Goal: Transaction & Acquisition: Book appointment/travel/reservation

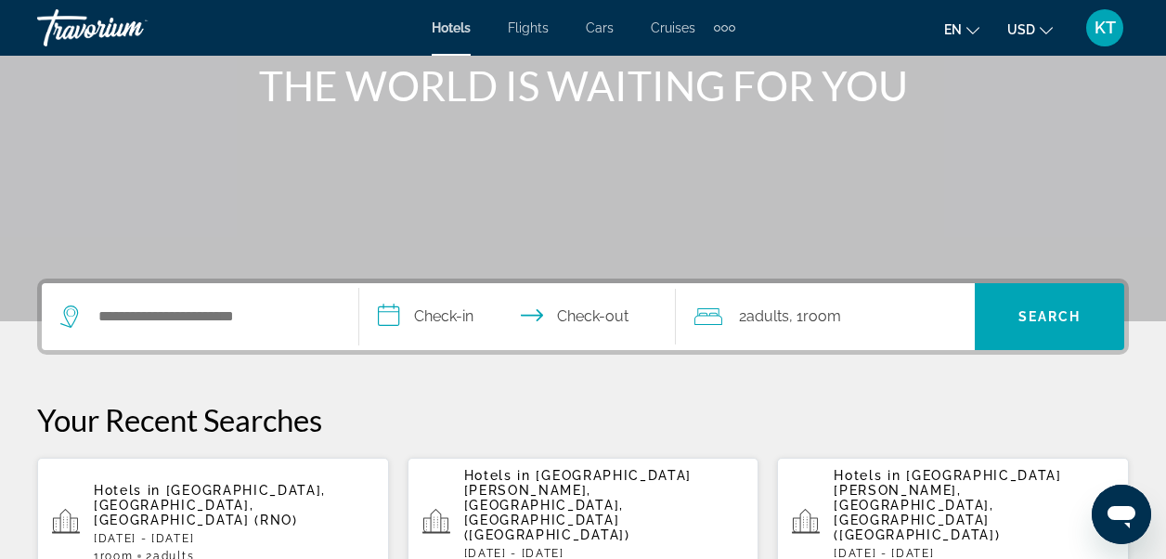
scroll to position [278, 0]
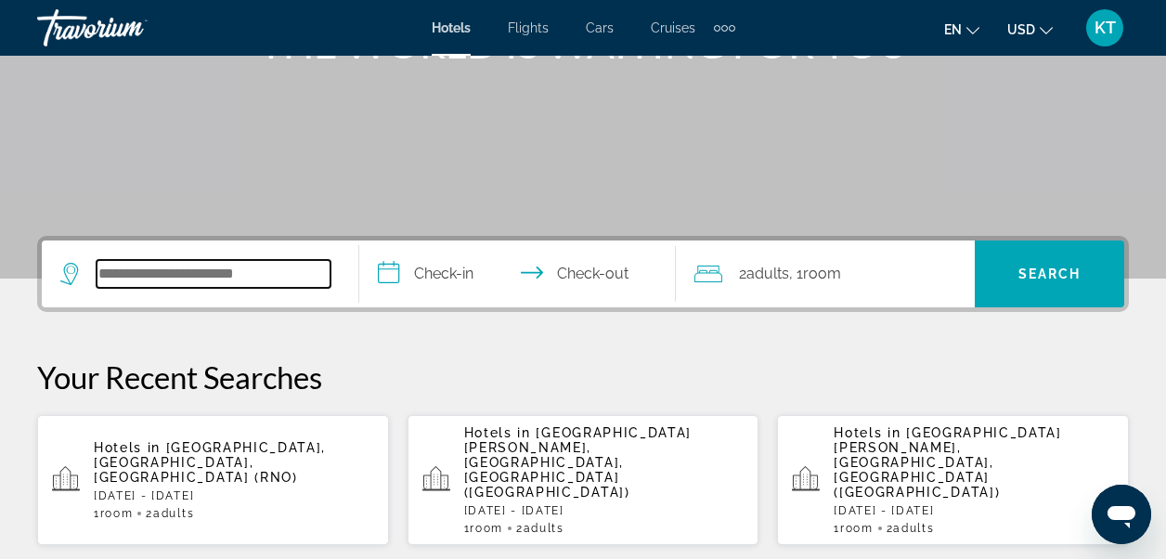
click at [239, 280] on input "Search widget" at bounding box center [214, 274] width 234 height 28
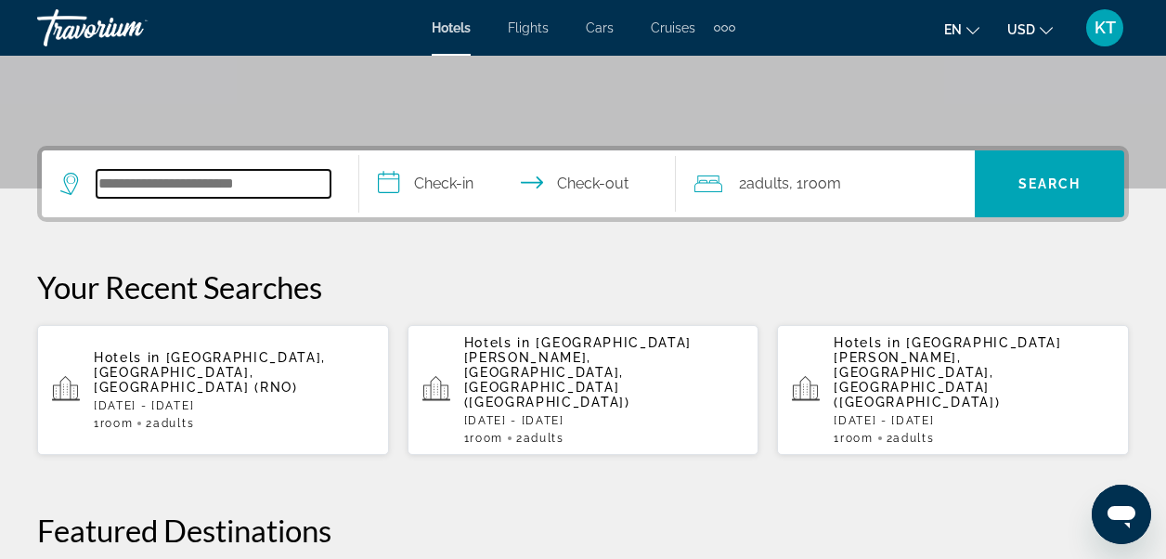
scroll to position [454, 0]
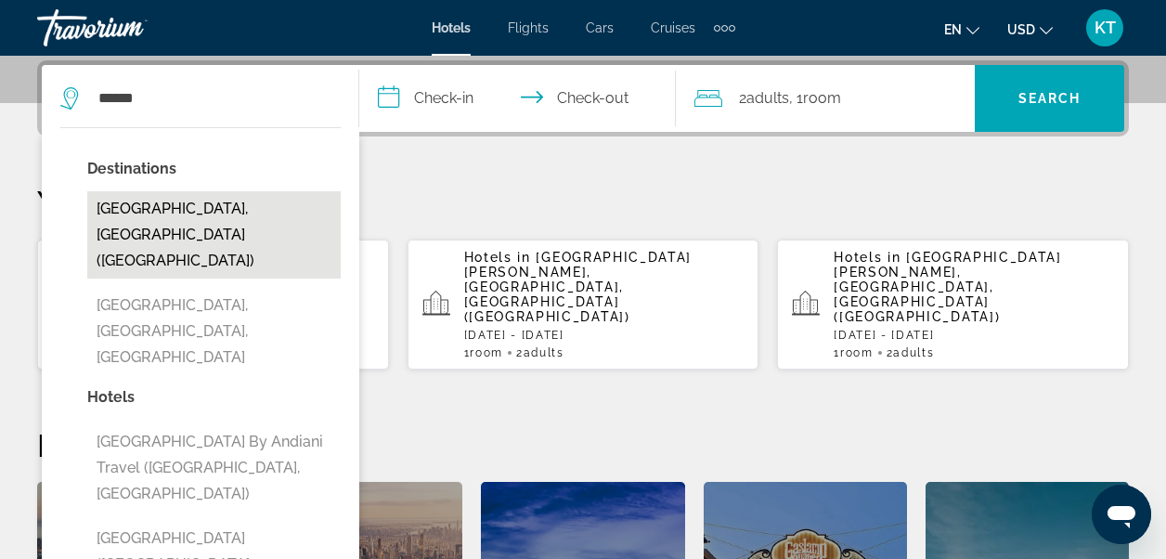
click at [192, 206] on button "[GEOGRAPHIC_DATA], [GEOGRAPHIC_DATA] ([GEOGRAPHIC_DATA])" at bounding box center [213, 234] width 253 height 87
type input "**********"
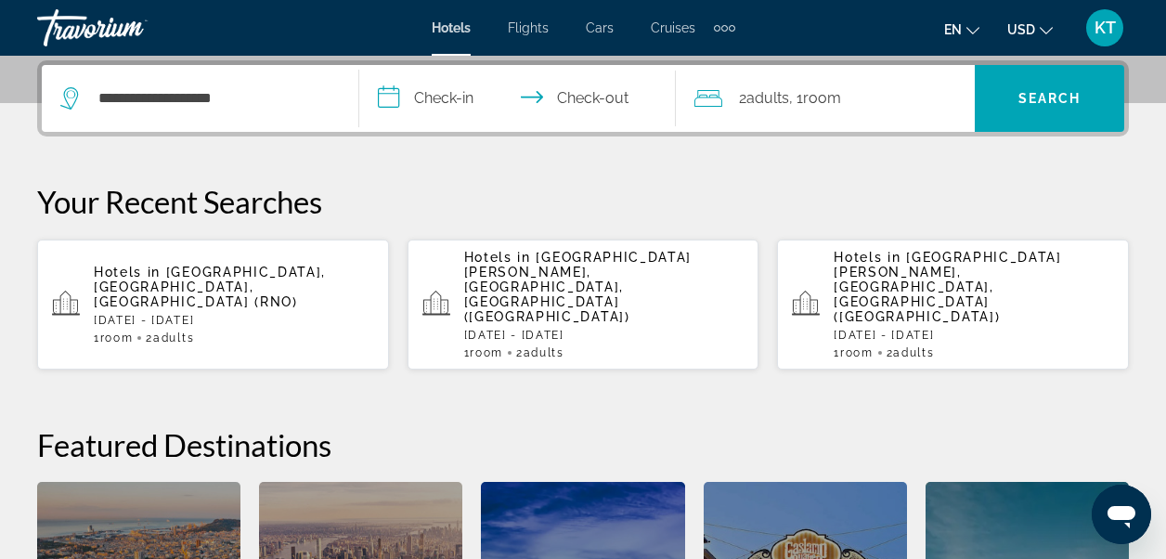
click at [446, 96] on input "**********" at bounding box center [521, 101] width 325 height 72
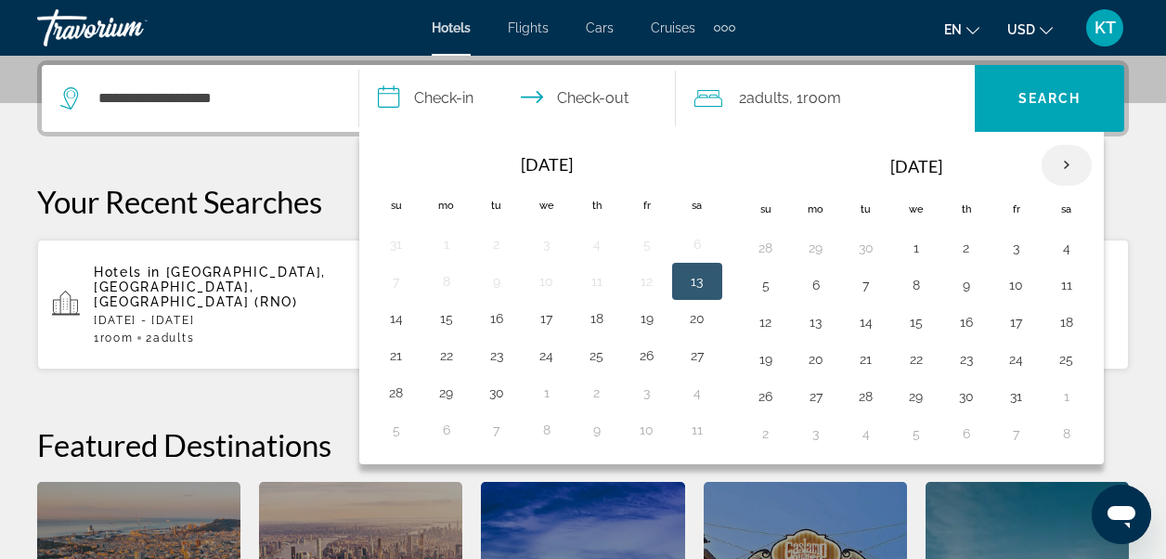
click at [1067, 161] on th "Next month" at bounding box center [1066, 165] width 50 height 41
click at [915, 283] on button "10" at bounding box center [916, 285] width 30 height 26
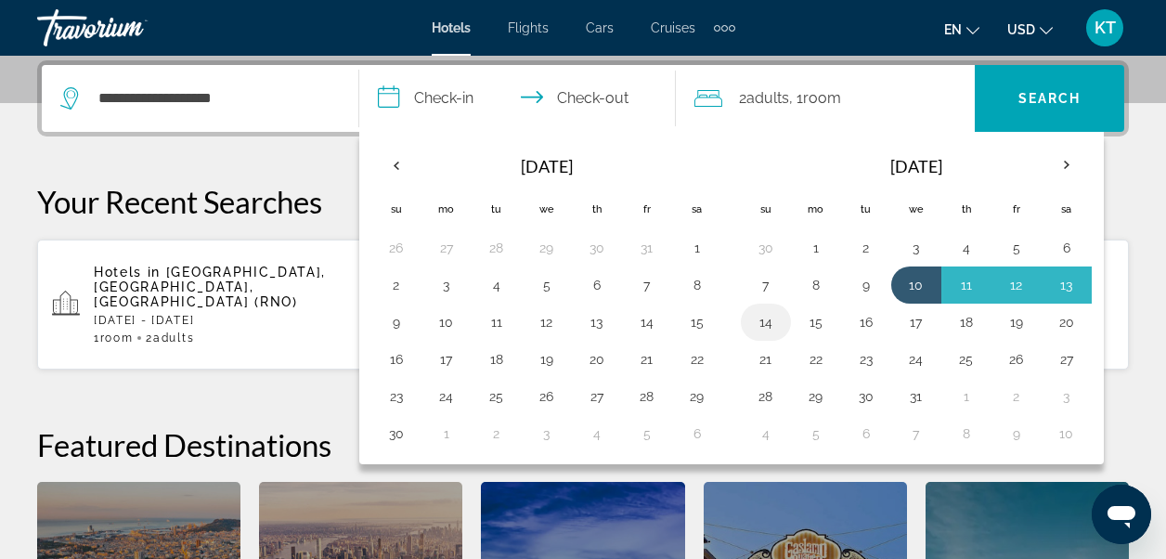
click at [764, 321] on button "14" at bounding box center [766, 322] width 30 height 26
type input "**********"
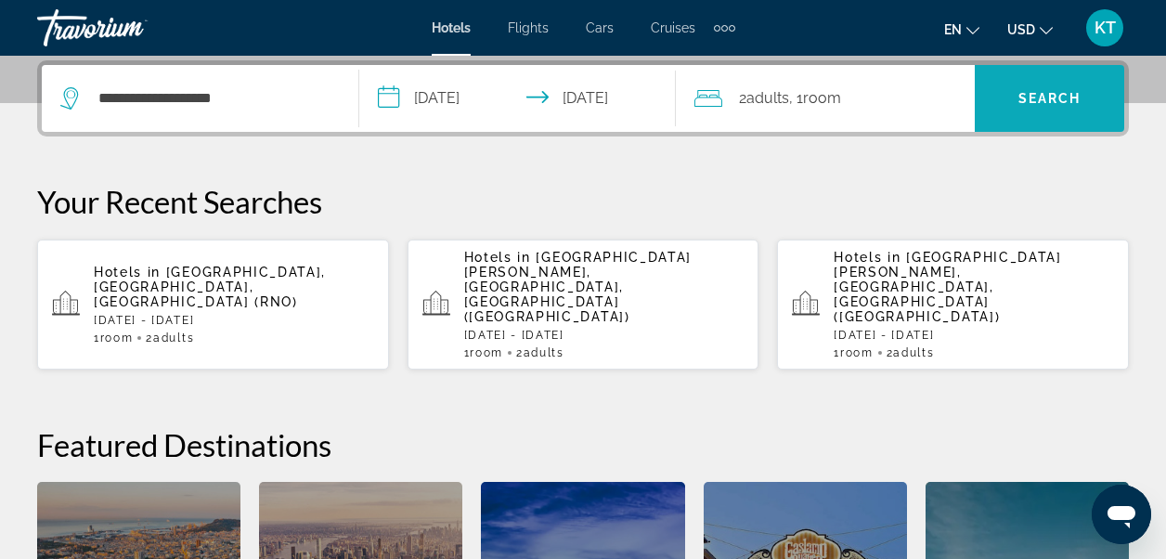
click at [1024, 93] on span "Search" at bounding box center [1049, 98] width 63 height 15
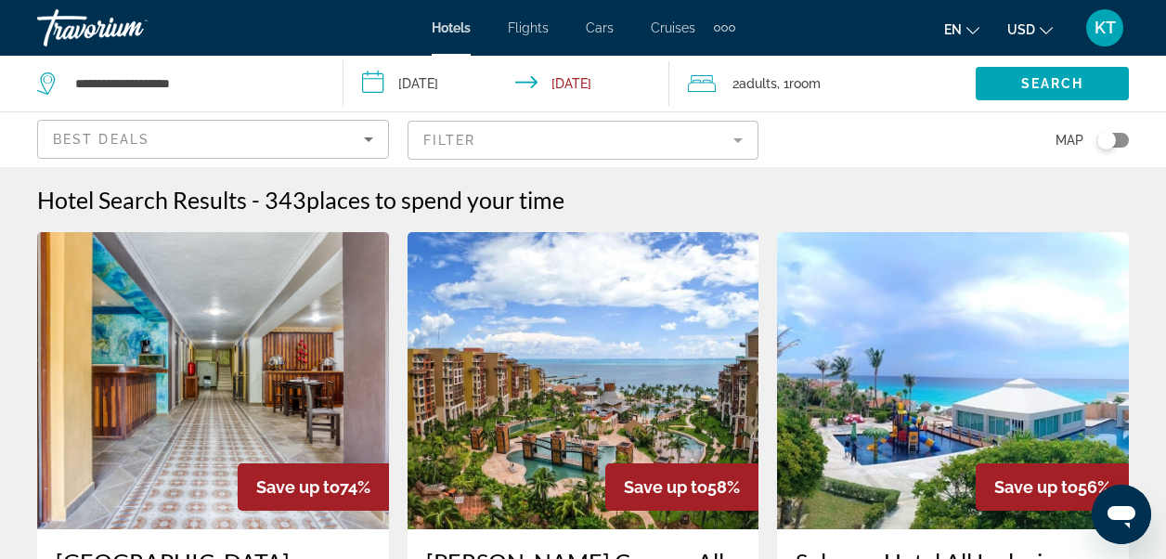
drag, startPoint x: 1024, startPoint y: 93, endPoint x: 746, endPoint y: 196, distance: 296.0
click at [746, 196] on div "Hotel Search Results - 343 places to spend your time" at bounding box center [582, 200] width 1091 height 28
click at [367, 137] on icon "Sort by" at bounding box center [368, 139] width 9 height 5
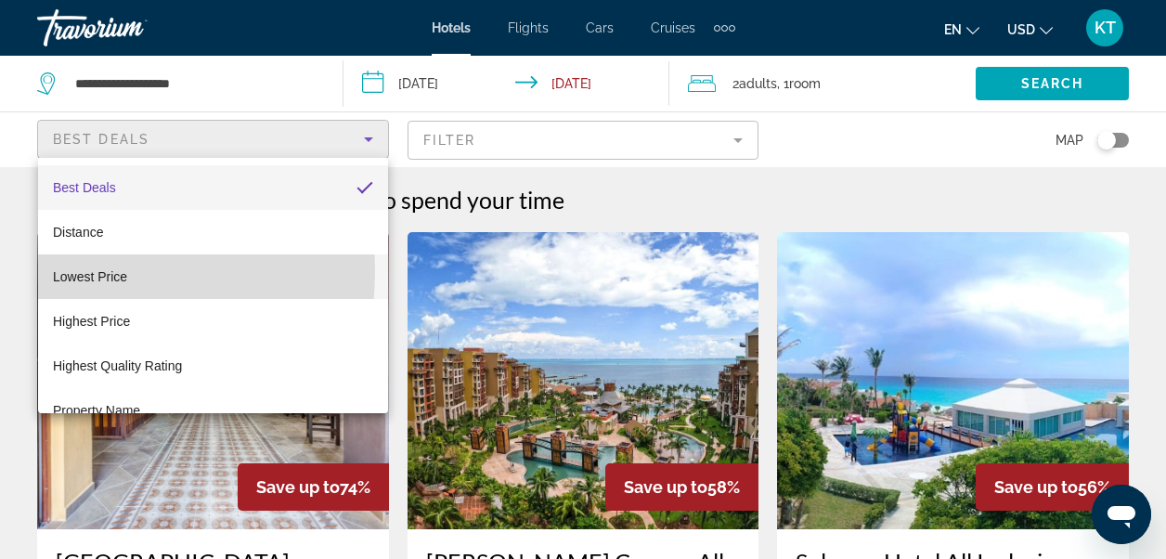
click at [76, 271] on span "Lowest Price" at bounding box center [90, 276] width 74 height 15
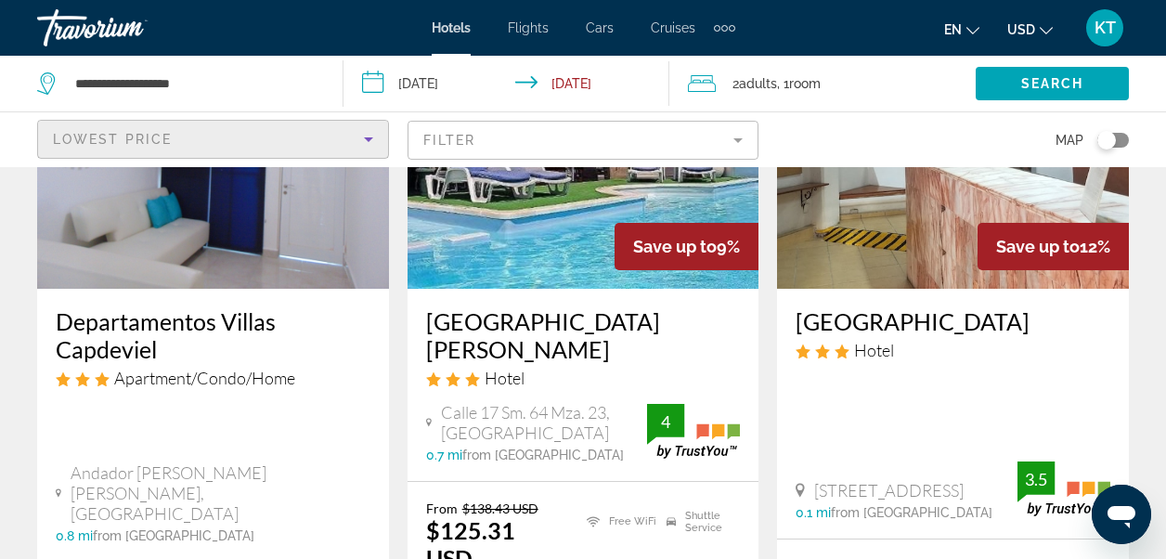
scroll to position [278, 0]
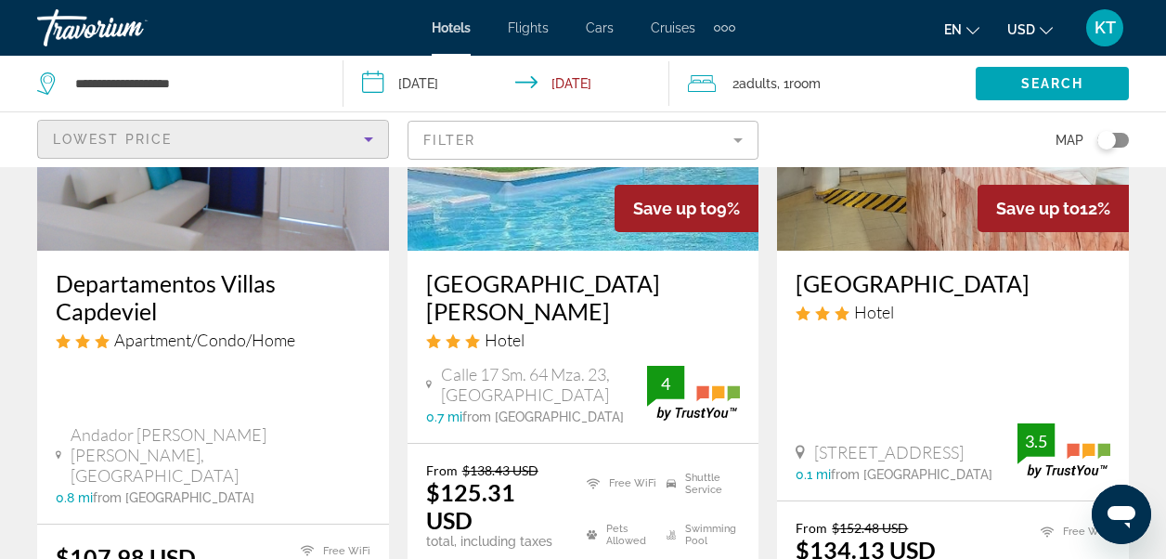
click at [741, 131] on mat-form-field "Filter" at bounding box center [583, 140] width 352 height 39
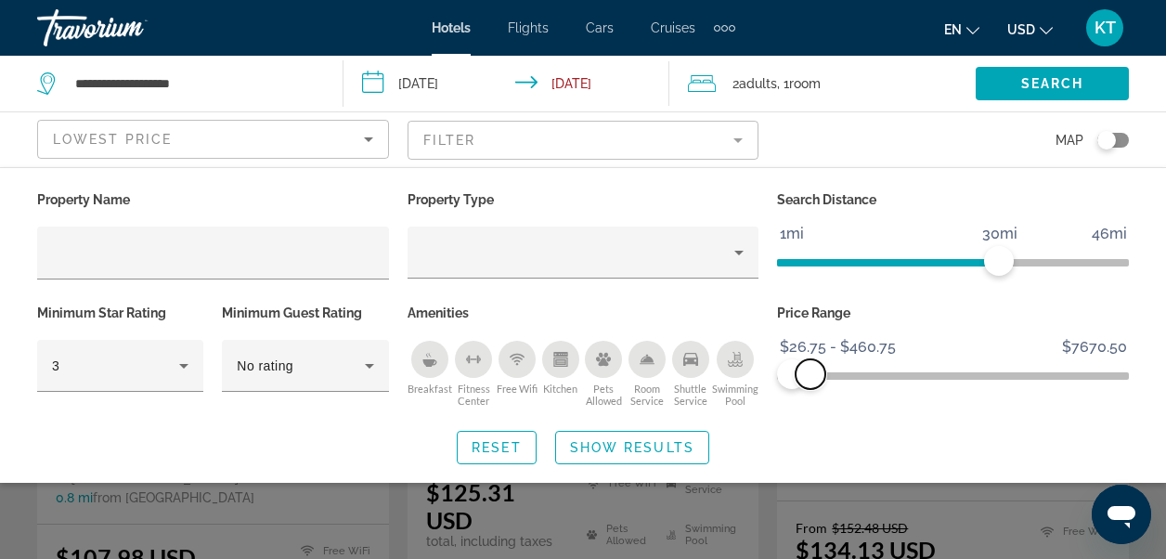
drag, startPoint x: 1107, startPoint y: 375, endPoint x: 810, endPoint y: 385, distance: 297.1
click at [810, 385] on span "ngx-slider-max" at bounding box center [810, 374] width 30 height 30
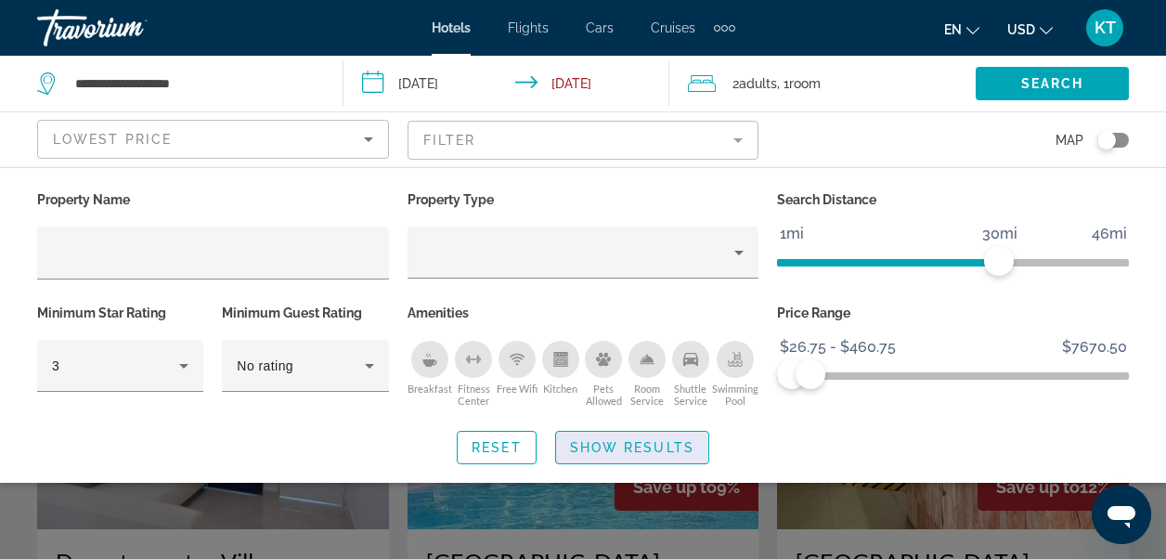
click at [593, 446] on span "Show Results" at bounding box center [632, 447] width 124 height 15
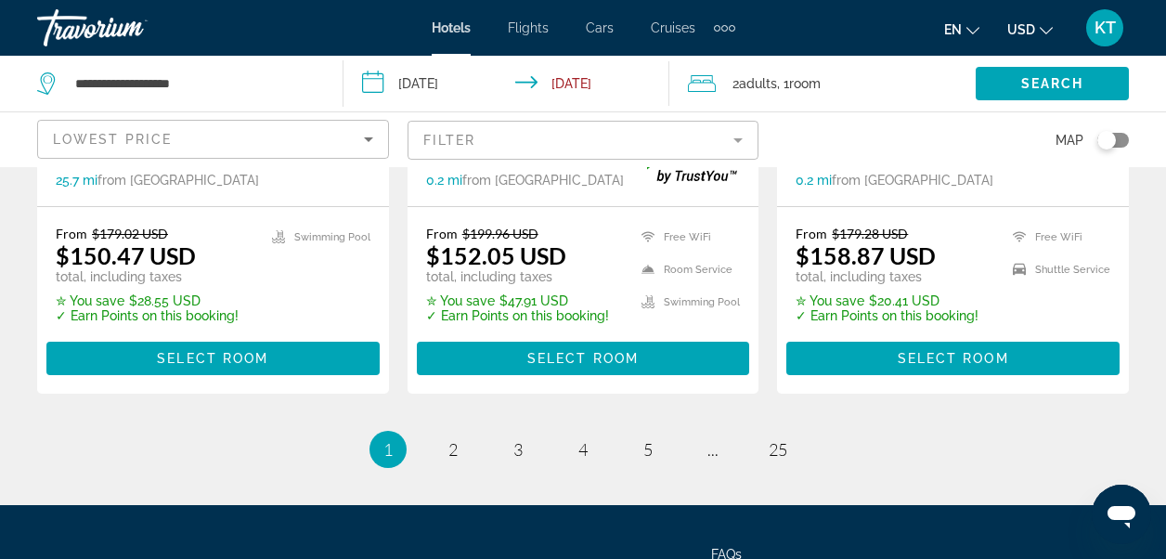
scroll to position [2784, 0]
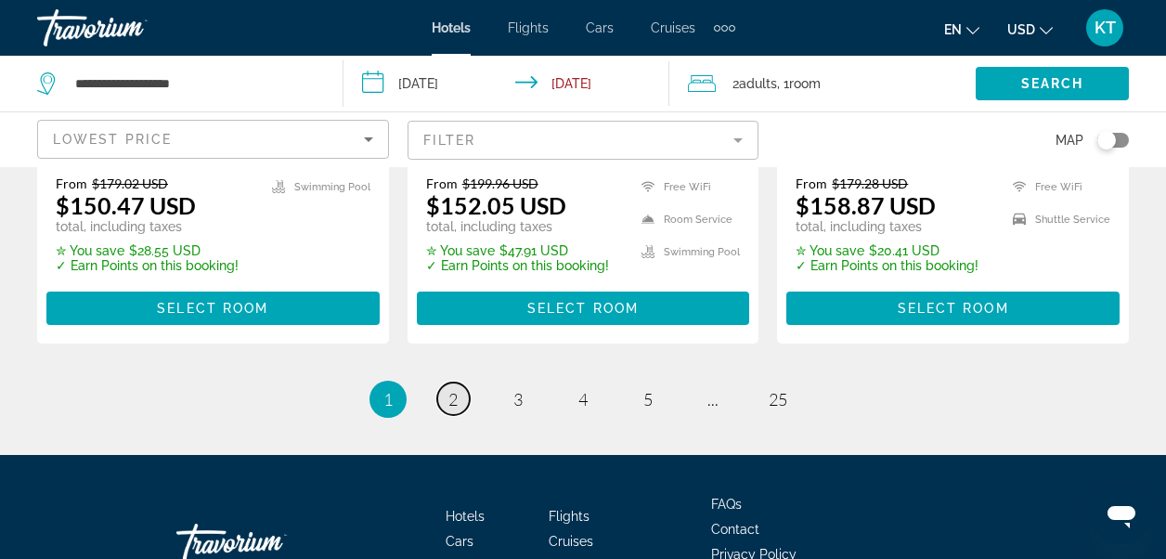
click at [454, 389] on span "2" at bounding box center [452, 399] width 9 height 20
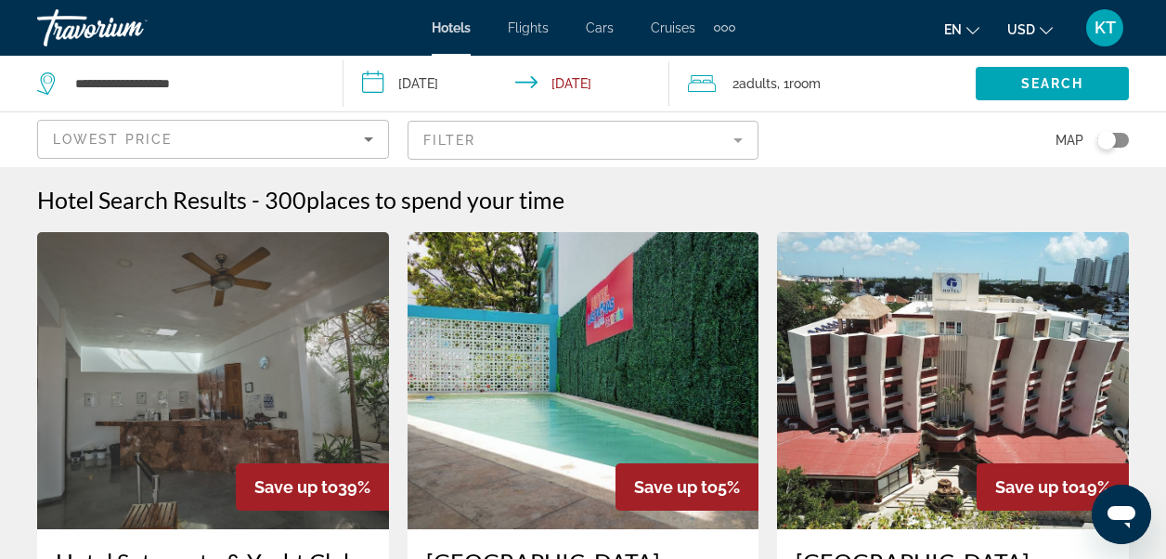
click at [732, 139] on mat-form-field "Filter" at bounding box center [583, 140] width 352 height 39
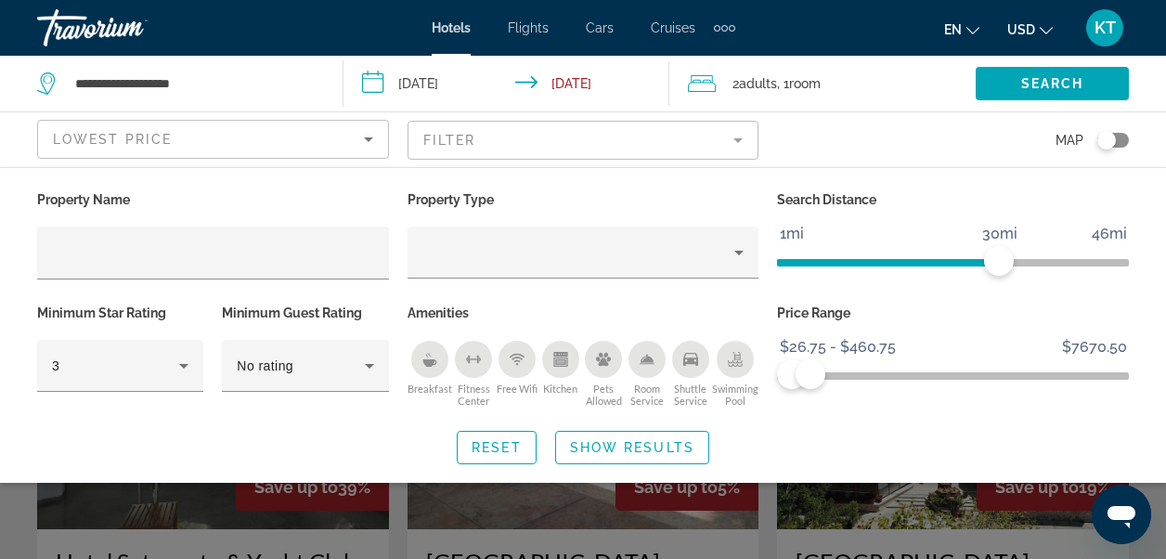
click at [686, 356] on icon "Shuttle Service" at bounding box center [690, 359] width 15 height 15
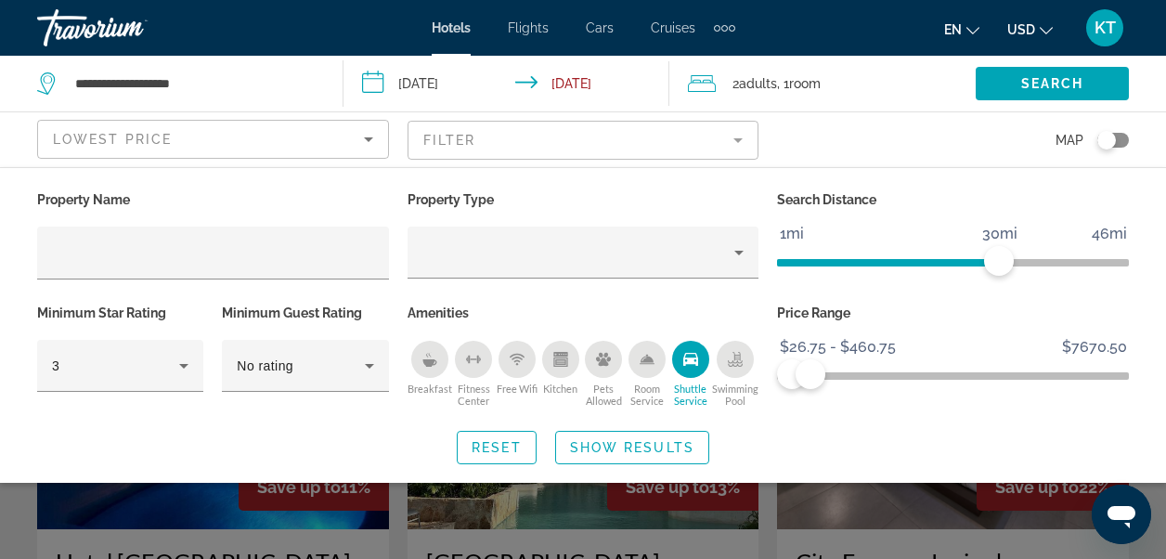
click at [731, 353] on icon "Swimming Pool" at bounding box center [735, 359] width 15 height 15
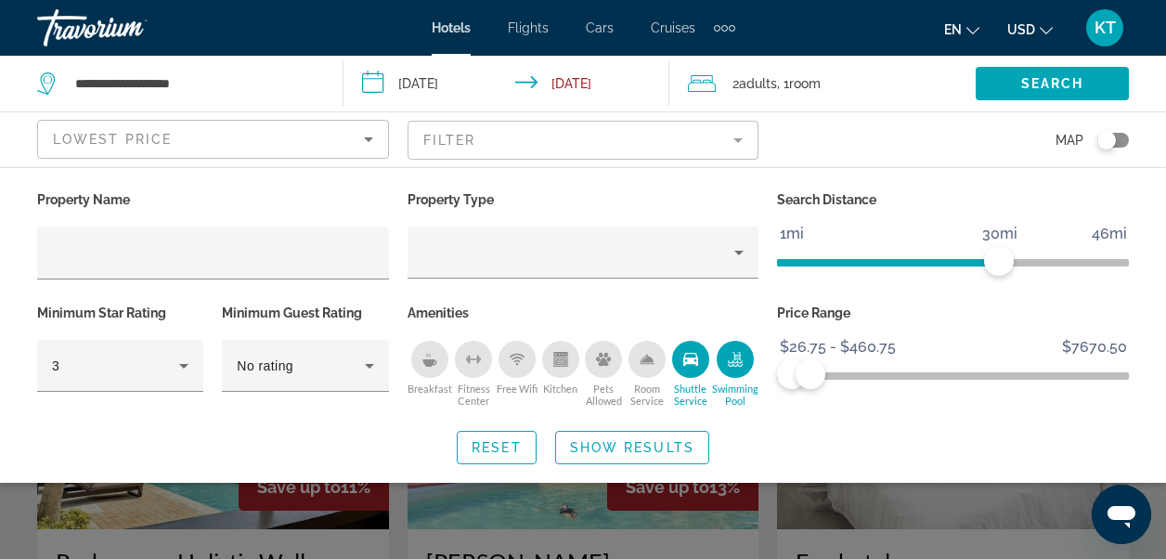
click at [516, 354] on icon "Free Wifi" at bounding box center [516, 359] width 15 height 15
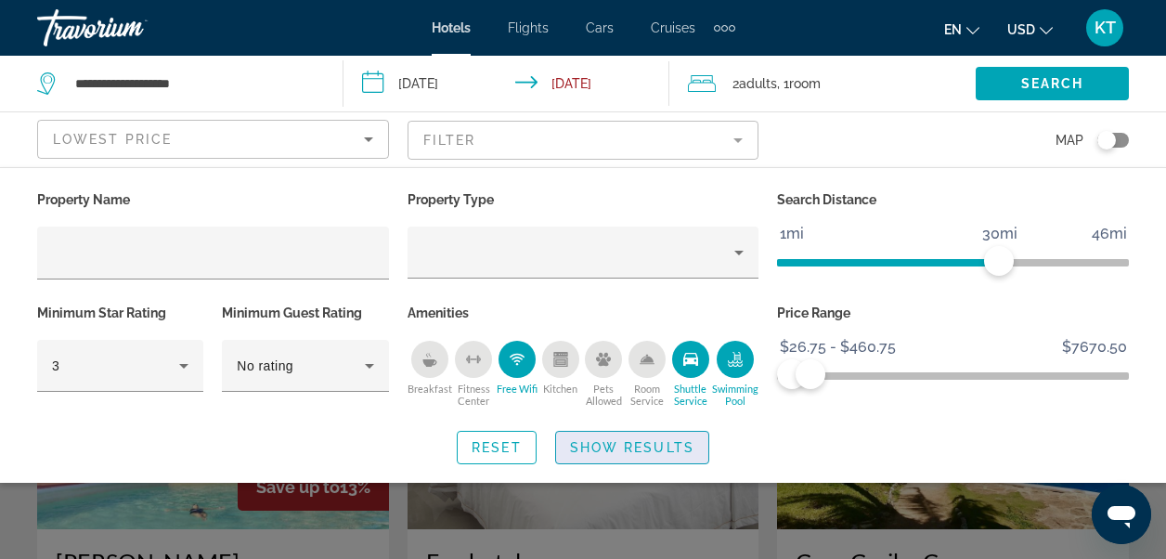
click at [645, 441] on span "Show Results" at bounding box center [632, 447] width 124 height 15
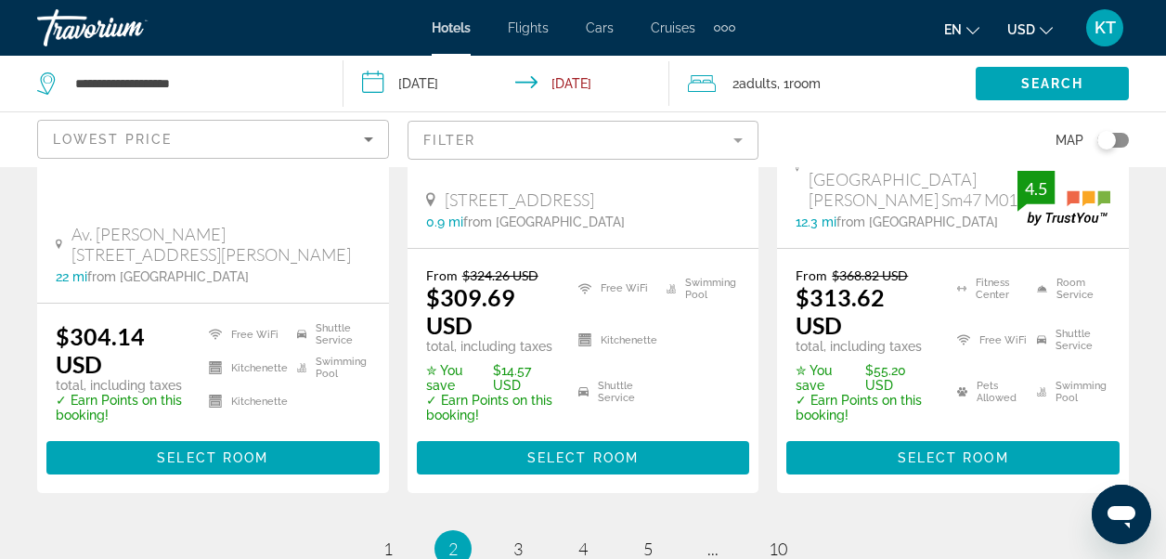
scroll to position [2969, 0]
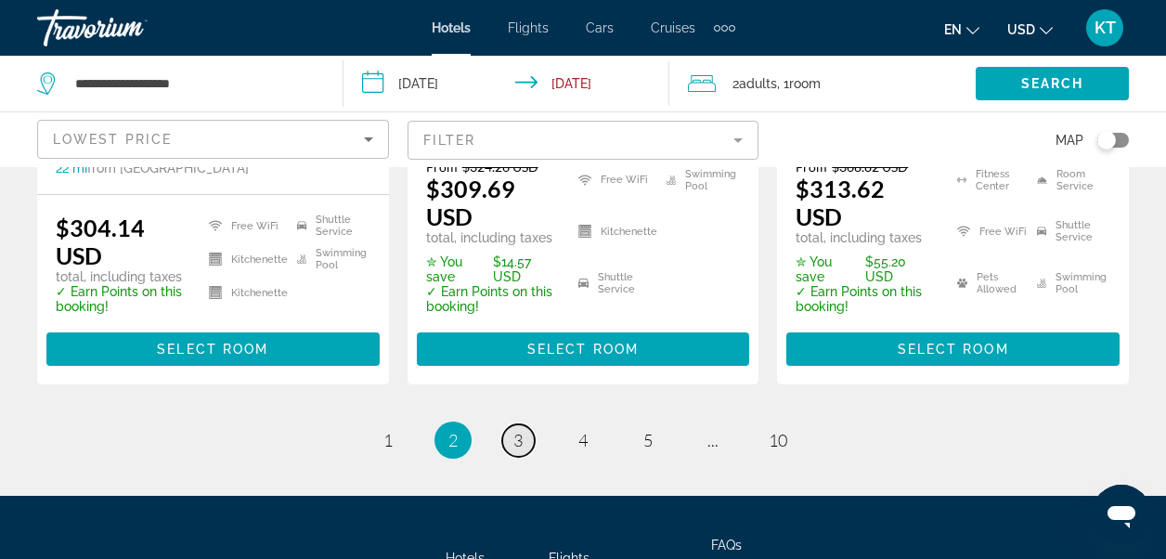
click at [516, 430] on span "3" at bounding box center [517, 440] width 9 height 20
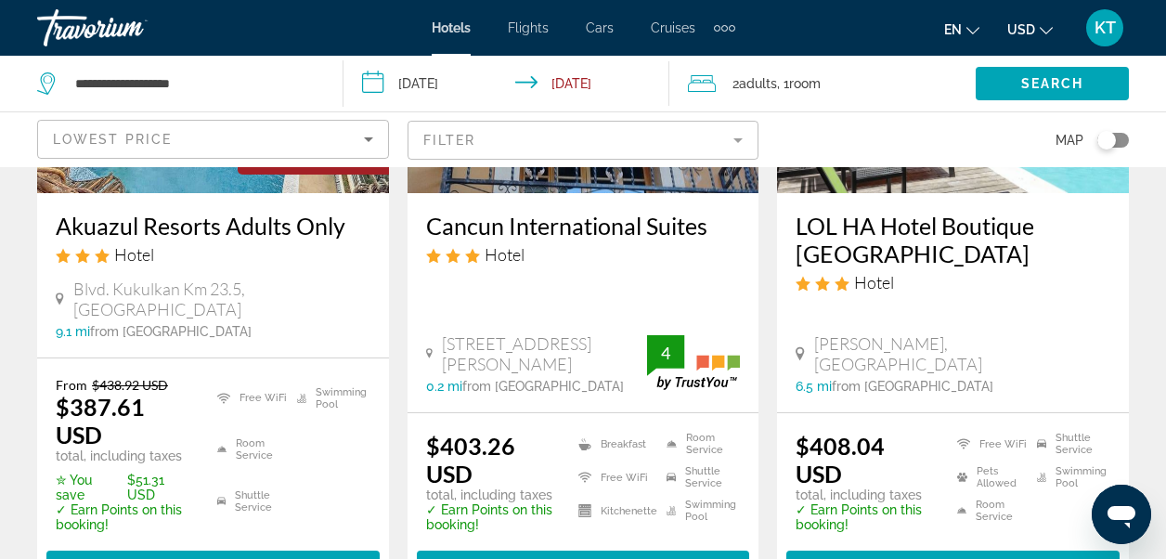
scroll to position [2969, 0]
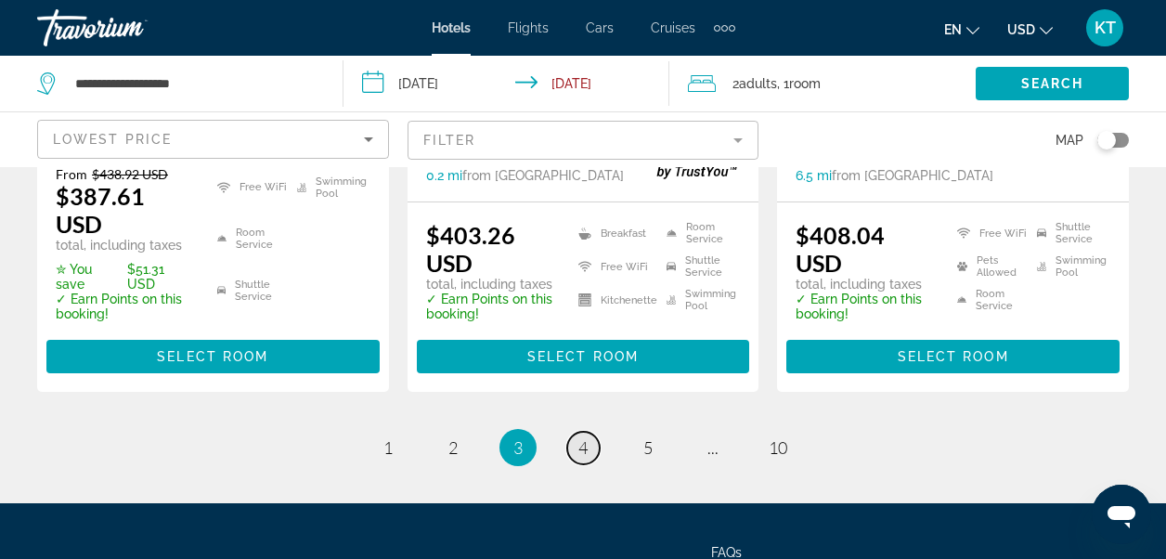
click at [578, 437] on span "4" at bounding box center [582, 447] width 9 height 20
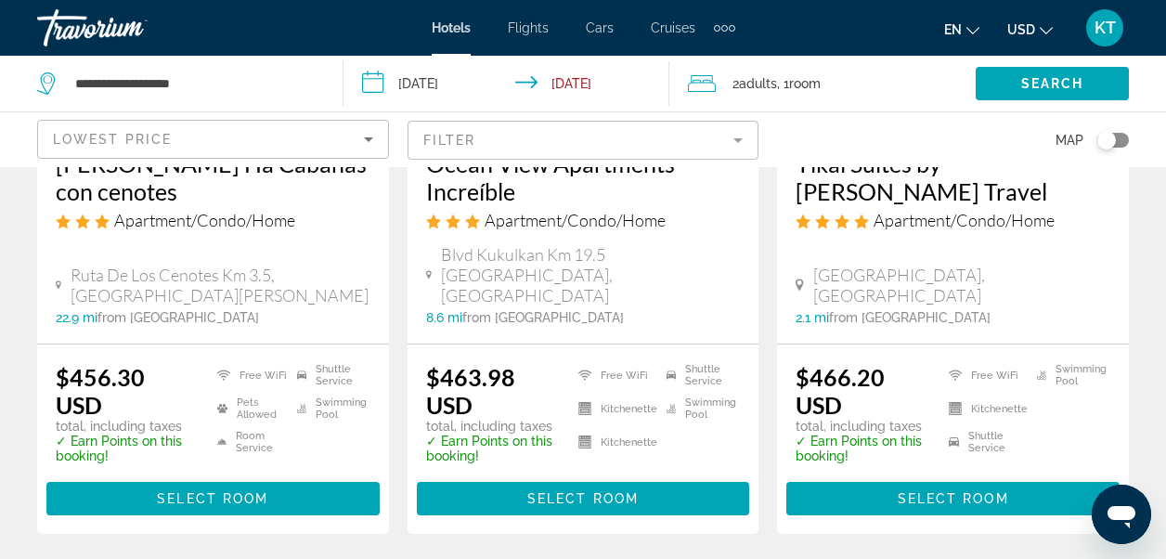
scroll to position [2784, 0]
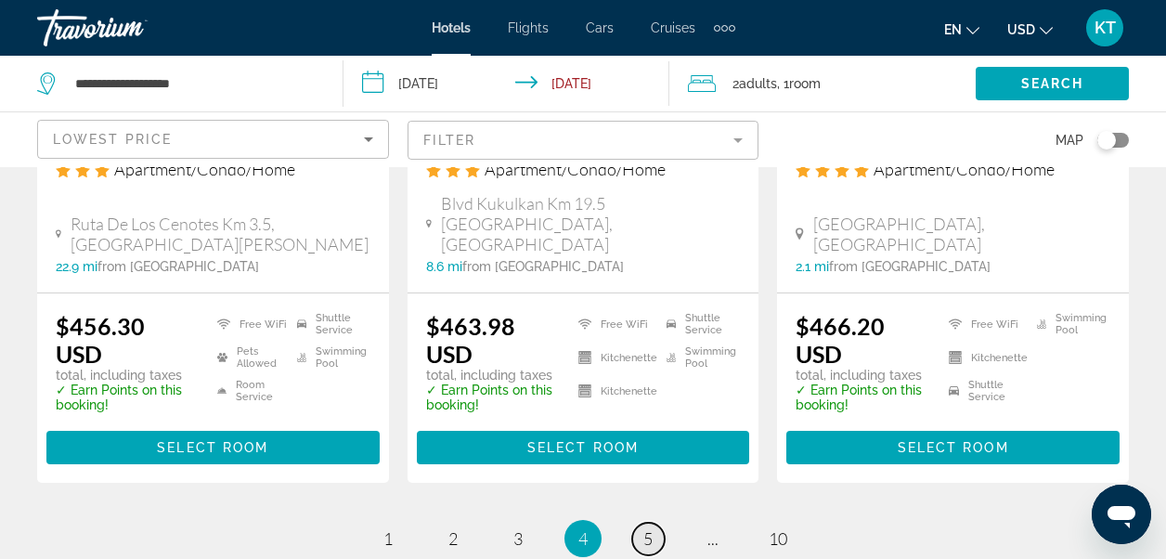
click at [648, 528] on span "5" at bounding box center [647, 538] width 9 height 20
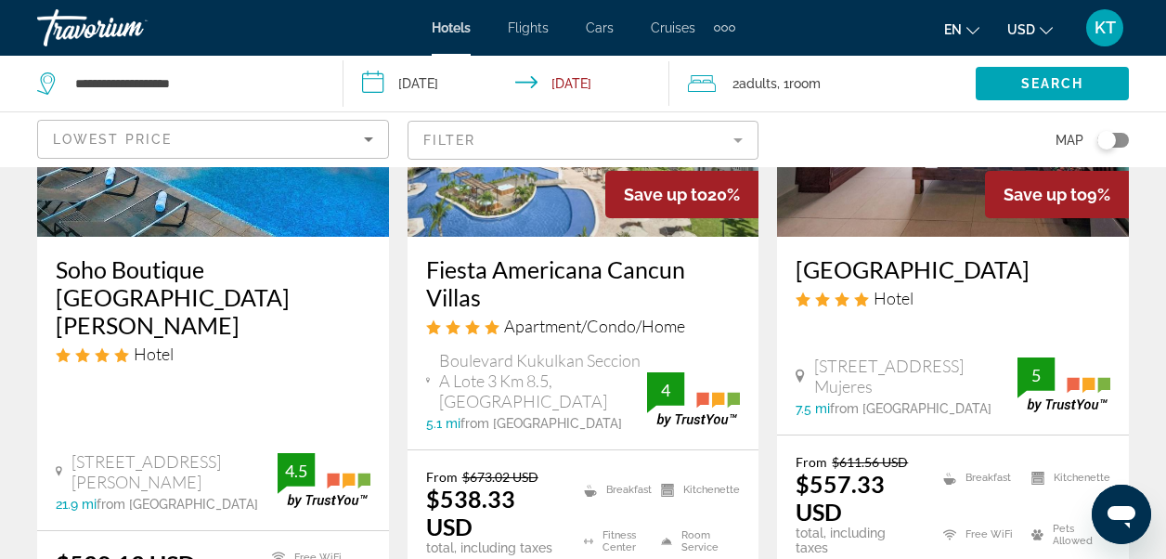
scroll to position [1114, 0]
